Goal: Use online tool/utility: Utilize a website feature to perform a specific function

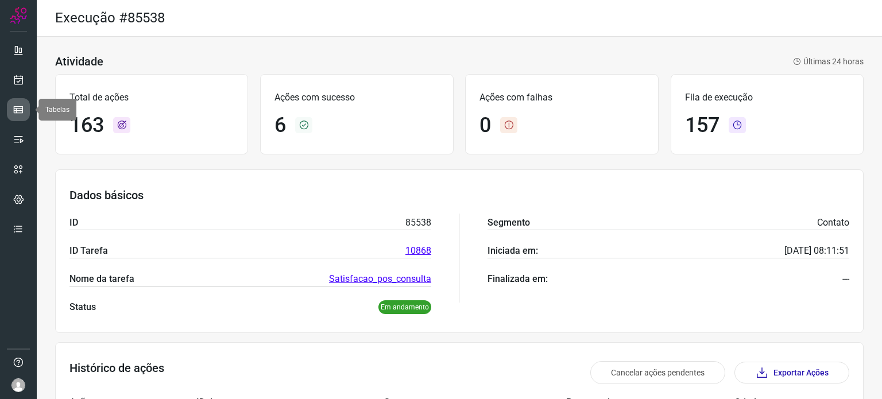
click at [17, 101] on link at bounding box center [18, 109] width 23 height 23
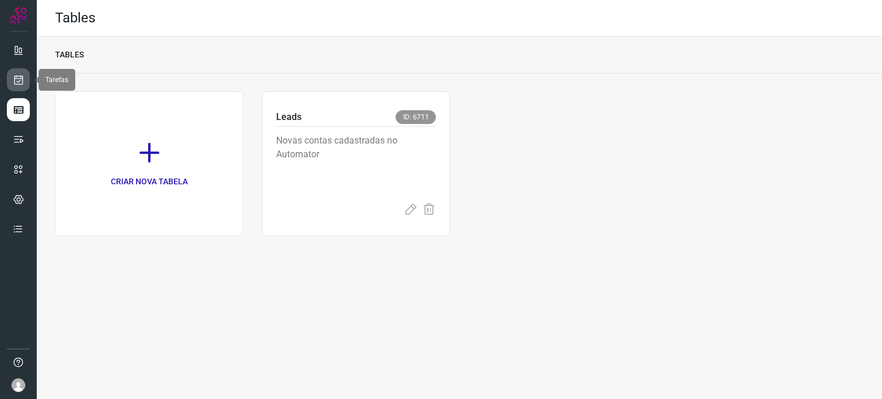
click at [20, 78] on icon at bounding box center [19, 79] width 12 height 11
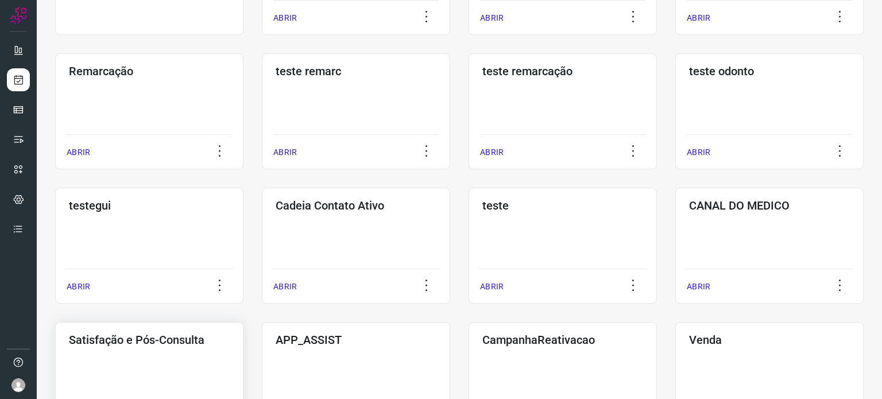
click at [150, 343] on h3 "Satisfação e Pós-Consulta" at bounding box center [149, 340] width 161 height 14
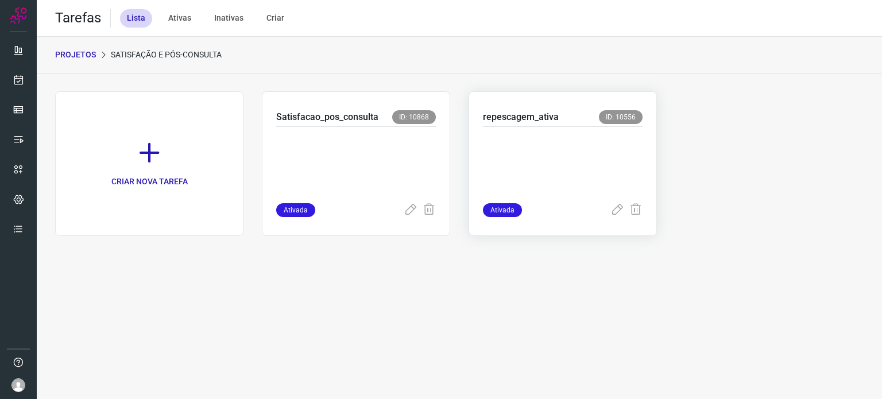
click at [526, 161] on p at bounding box center [563, 162] width 160 height 57
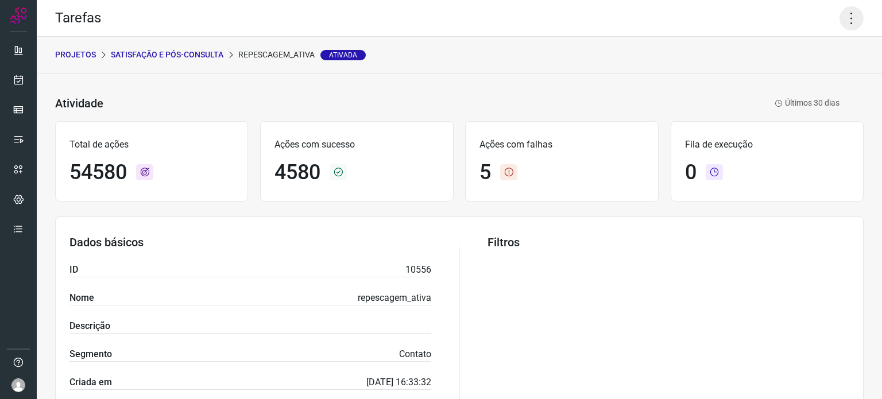
click at [844, 18] on icon at bounding box center [852, 18] width 24 height 24
click at [790, 71] on li "Executar" at bounding box center [802, 75] width 105 height 18
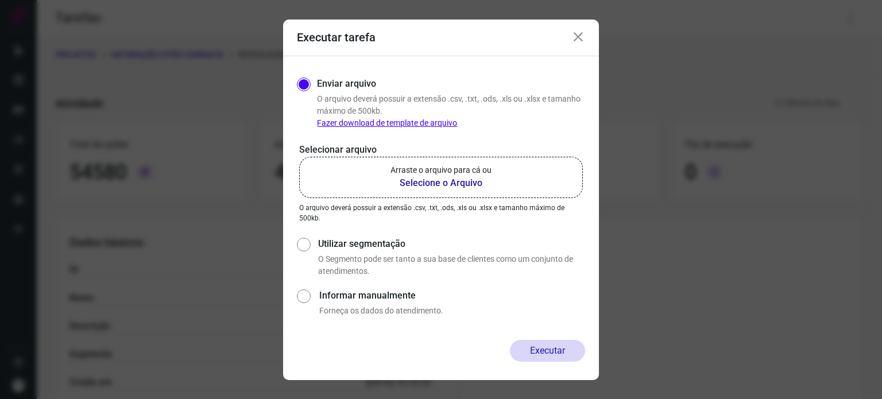
click at [442, 169] on p "Arraste o arquivo para cá ou" at bounding box center [441, 170] width 101 height 12
click at [0, 0] on input "Arraste o arquivo para cá ou Selecione o Arquivo" at bounding box center [0, 0] width 0 height 0
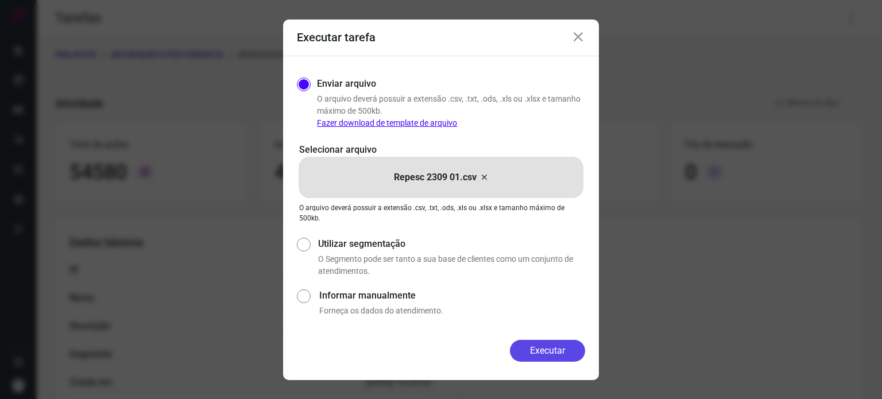
click at [549, 355] on button "Executar" at bounding box center [547, 351] width 75 height 22
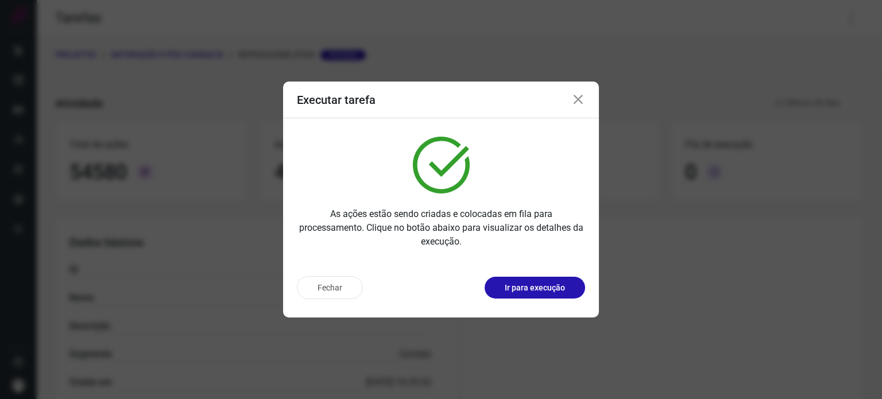
click at [577, 101] on icon at bounding box center [579, 100] width 14 height 14
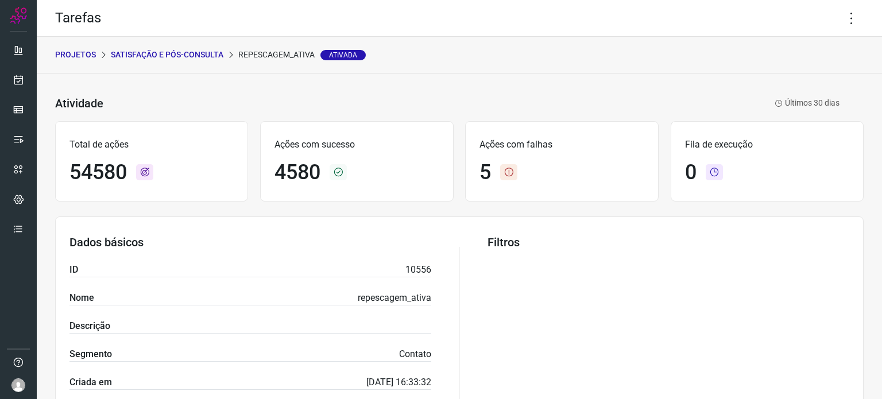
click at [430, 114] on div "Atividade repescagem_ativa Ativada Últimos 30 [PERSON_NAME]" at bounding box center [459, 103] width 809 height 24
click at [19, 136] on icon at bounding box center [18, 139] width 11 height 11
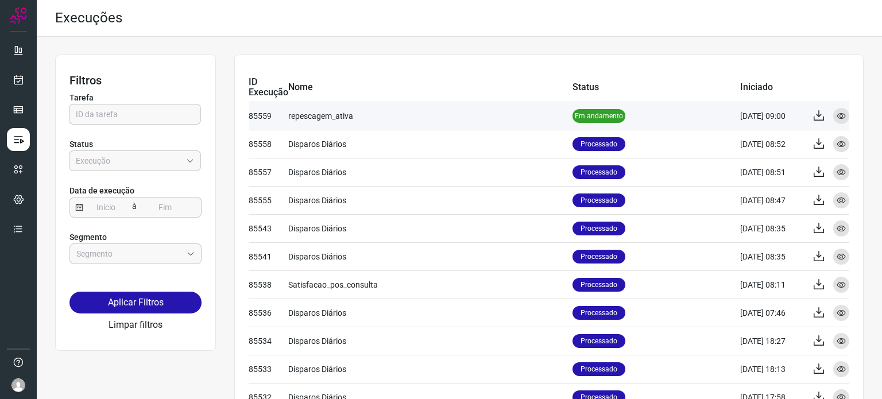
click at [456, 122] on td "repescagem_ativa" at bounding box center [430, 116] width 284 height 28
click at [597, 115] on p "Em andamento" at bounding box center [599, 116] width 53 height 14
click at [837, 117] on icon at bounding box center [841, 115] width 9 height 9
